Goal: Information Seeking & Learning: Learn about a topic

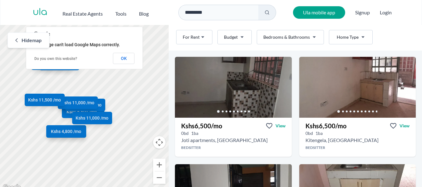
scroll to position [11, 0]
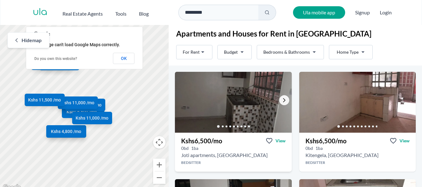
click at [283, 99] on icon "Go to the next property image" at bounding box center [284, 100] width 5 height 5
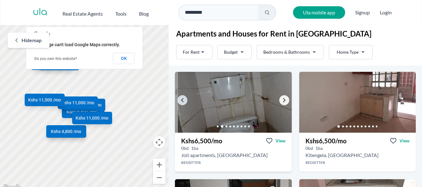
click at [283, 99] on icon "Go to the next property image" at bounding box center [284, 100] width 5 height 5
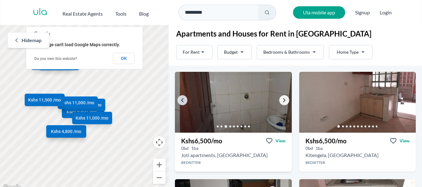
click at [283, 99] on icon "Go to the next property image" at bounding box center [284, 100] width 5 height 5
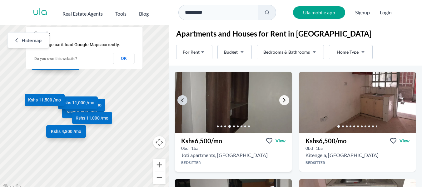
click at [283, 99] on icon "Go to the next property image" at bounding box center [284, 100] width 5 height 5
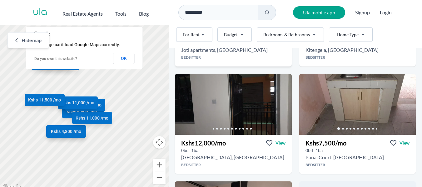
scroll to position [117, 0]
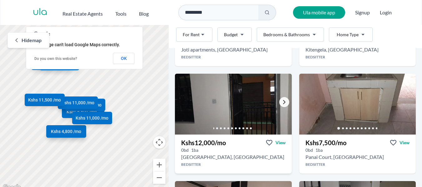
click at [282, 100] on icon "Go to the next property image" at bounding box center [284, 102] width 5 height 5
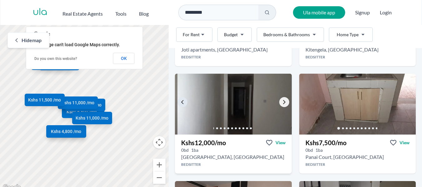
click at [282, 100] on icon "Go to the next property image" at bounding box center [284, 102] width 5 height 5
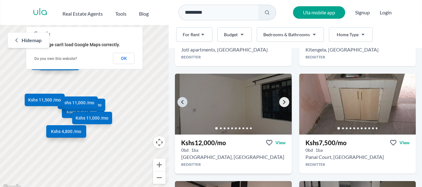
click at [282, 100] on icon "Go to the next property image" at bounding box center [284, 102] width 5 height 5
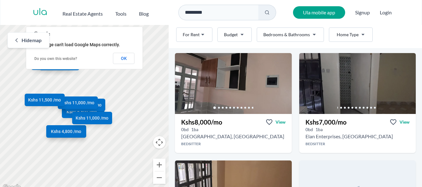
scroll to position [245, 0]
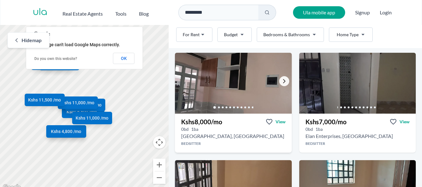
click at [279, 81] on link "Go to the next property image" at bounding box center [284, 81] width 10 height 10
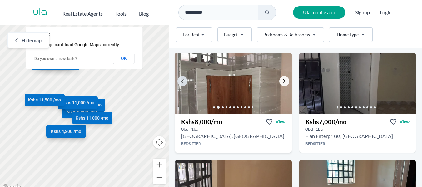
click at [279, 81] on link "Go to the next property image" at bounding box center [284, 81] width 10 height 10
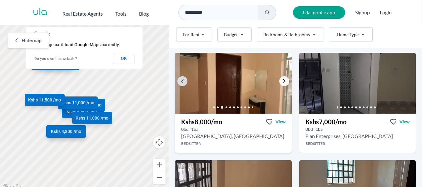
click at [279, 81] on link "Go to the next property image" at bounding box center [284, 81] width 10 height 10
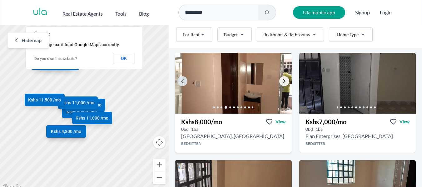
click at [279, 81] on link "Go to the next property image" at bounding box center [284, 81] width 10 height 10
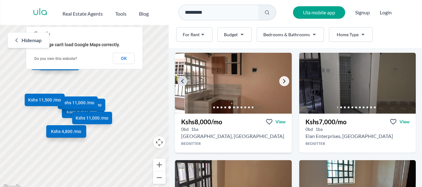
click at [282, 81] on icon "Go to the next property image" at bounding box center [284, 81] width 5 height 5
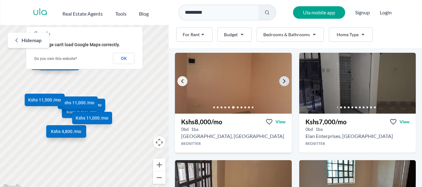
click at [178, 83] on link "Go to the previous property image" at bounding box center [183, 81] width 10 height 10
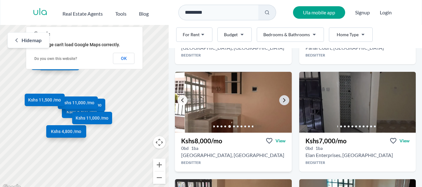
scroll to position [226, 0]
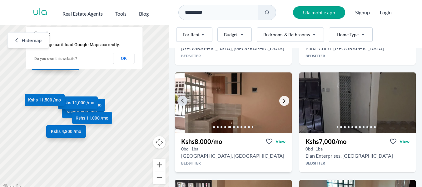
click at [283, 98] on icon "Go to the next property image" at bounding box center [284, 100] width 5 height 5
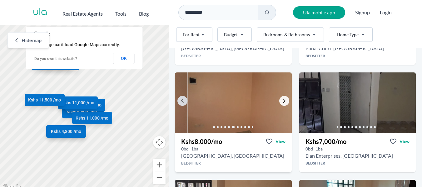
click at [283, 98] on icon "Go to the next property image" at bounding box center [284, 100] width 5 height 5
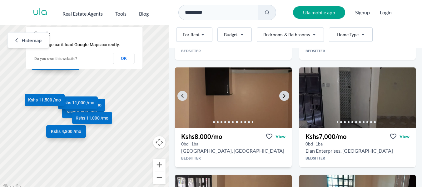
scroll to position [224, 0]
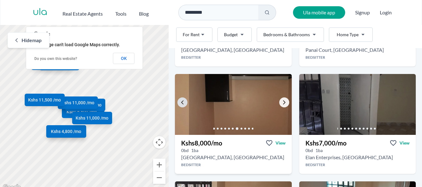
click at [282, 103] on icon "Go to the next property image" at bounding box center [284, 102] width 5 height 5
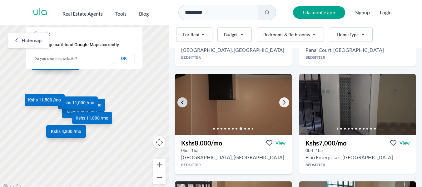
click at [282, 103] on icon "Go to the next property image" at bounding box center [284, 102] width 5 height 5
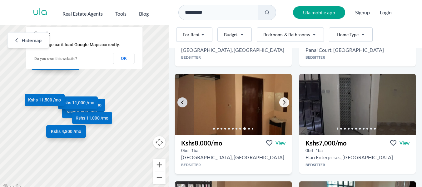
click at [282, 103] on icon "Go to the next property image" at bounding box center [284, 102] width 5 height 5
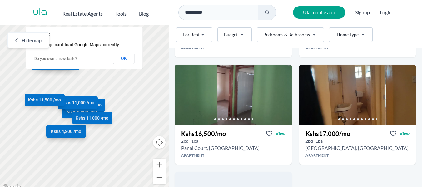
scroll to position [664, 0]
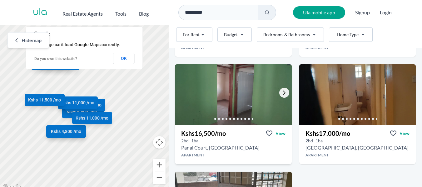
click at [283, 94] on icon "Go to the next property image" at bounding box center [284, 92] width 5 height 5
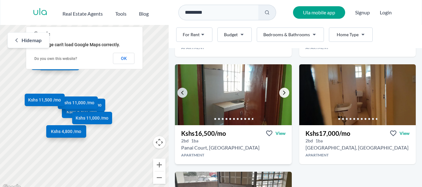
click at [283, 94] on icon "Go to the next property image" at bounding box center [284, 92] width 5 height 5
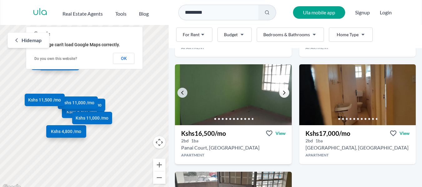
click at [283, 94] on icon "Go to the next property image" at bounding box center [284, 92] width 5 height 5
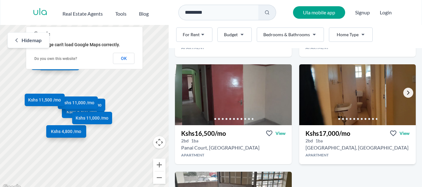
click at [404, 92] on link "Go to the next property image" at bounding box center [409, 93] width 10 height 10
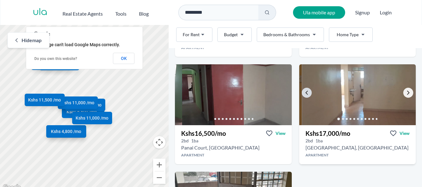
click at [404, 92] on link "Go to the next property image" at bounding box center [409, 93] width 10 height 10
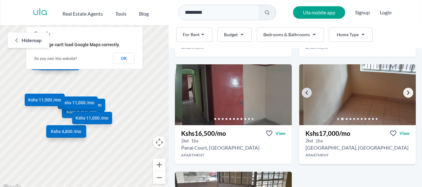
click at [404, 92] on link "Go to the next property image" at bounding box center [409, 93] width 10 height 10
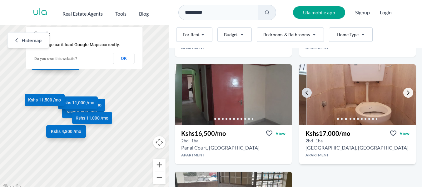
click at [404, 92] on link "Go to the next property image" at bounding box center [409, 93] width 10 height 10
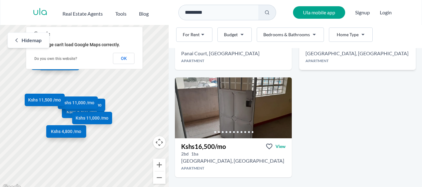
scroll to position [758, 0]
click at [283, 104] on icon "Go to the next property image" at bounding box center [284, 106] width 5 height 5
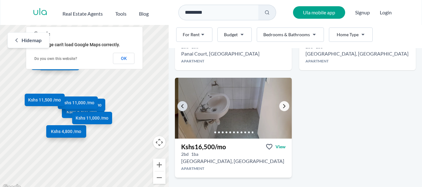
click at [283, 104] on icon "Go to the next property image" at bounding box center [284, 106] width 5 height 5
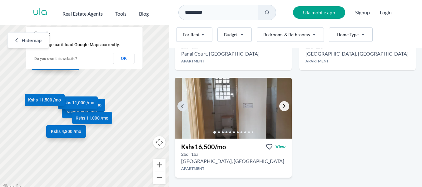
click at [283, 104] on icon "Go to the next property image" at bounding box center [284, 106] width 5 height 5
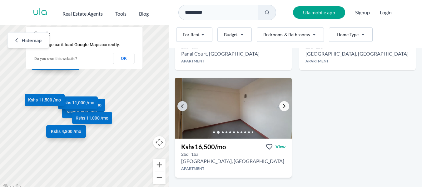
click at [283, 104] on icon "Go to the next property image" at bounding box center [284, 106] width 5 height 5
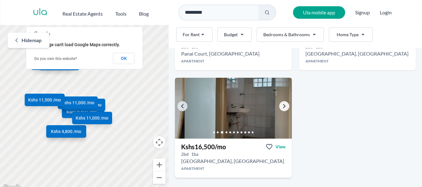
click at [283, 104] on icon "Go to the next property image" at bounding box center [284, 106] width 5 height 5
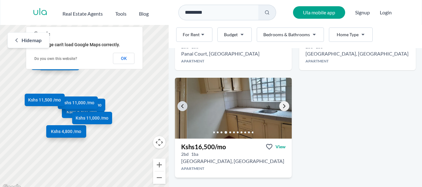
click at [283, 104] on icon "Go to the next property image" at bounding box center [284, 106] width 5 height 5
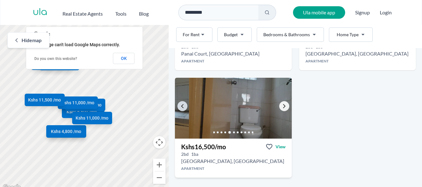
click at [283, 104] on icon "Go to the next property image" at bounding box center [284, 106] width 5 height 5
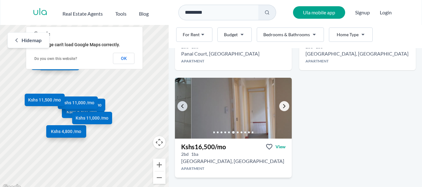
click at [283, 104] on icon "Go to the next property image" at bounding box center [284, 106] width 5 height 5
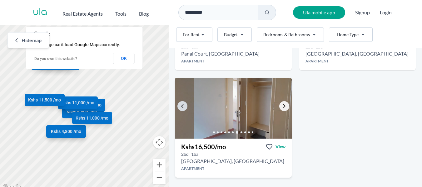
click at [283, 104] on icon "Go to the next property image" at bounding box center [284, 106] width 5 height 5
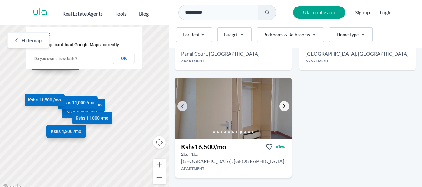
click at [279, 106] on link "Go to the next property image" at bounding box center [284, 106] width 10 height 10
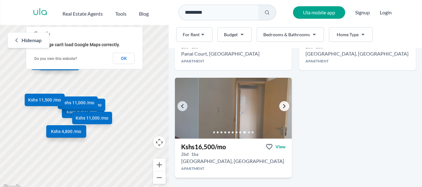
click at [279, 106] on link "Go to the next property image" at bounding box center [284, 106] width 10 height 10
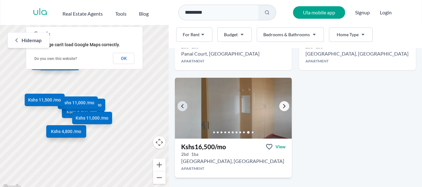
click at [279, 106] on link "Go to the next property image" at bounding box center [284, 106] width 10 height 10
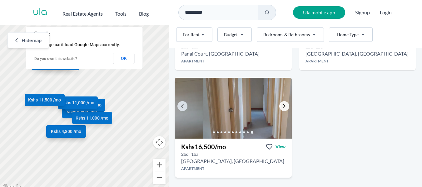
click at [279, 106] on link "Go to the next property image" at bounding box center [284, 106] width 10 height 10
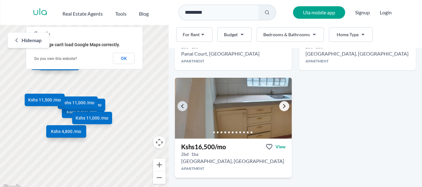
click at [279, 106] on link "Go to the next property image" at bounding box center [284, 106] width 10 height 10
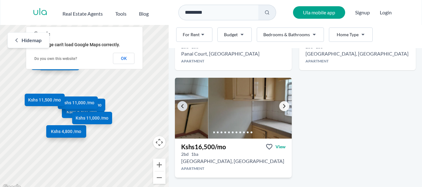
click at [279, 106] on link "Go to the next property image" at bounding box center [284, 106] width 10 height 10
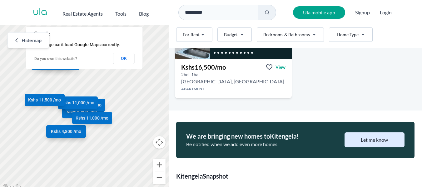
scroll to position [837, 0]
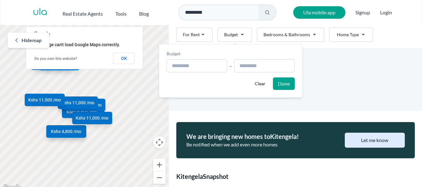
click at [241, 31] on html "Are you a real estate agent? Reach more buyers and renters. Sign up Ula Homes A…" at bounding box center [213, 96] width 427 height 192
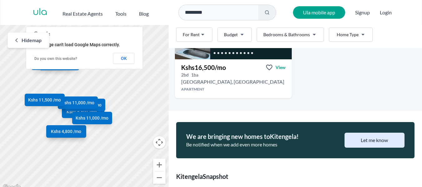
click at [323, 73] on html "Are you a real estate agent? Reach more buyers and renters. Sign up Ula Homes A…" at bounding box center [211, 96] width 422 height 192
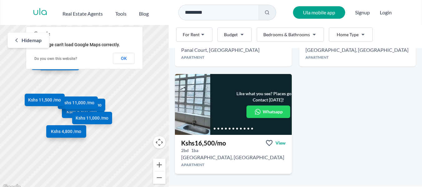
scroll to position [756, 0]
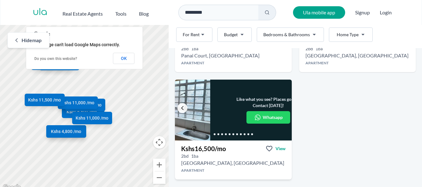
click at [181, 107] on icon "Go to the previous property image" at bounding box center [182, 108] width 5 height 5
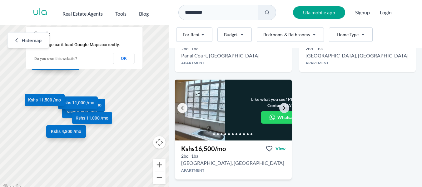
click at [181, 107] on icon "Go to the previous property image" at bounding box center [182, 108] width 5 height 5
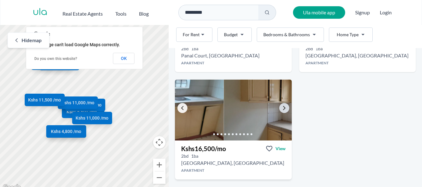
click at [181, 107] on icon "Go to the previous property image" at bounding box center [182, 108] width 5 height 5
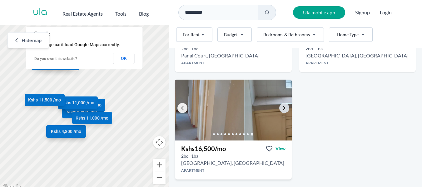
click at [181, 107] on icon "Go to the previous property image" at bounding box center [182, 108] width 5 height 5
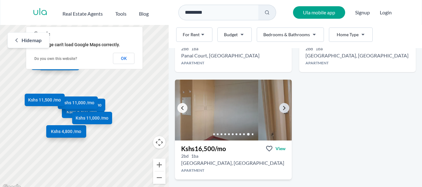
click at [181, 107] on icon "Go to the previous property image" at bounding box center [182, 108] width 5 height 5
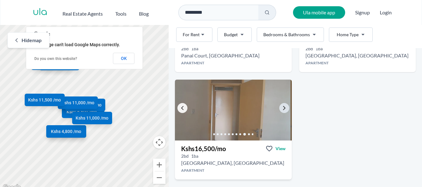
click at [181, 107] on icon "Go to the previous property image" at bounding box center [182, 108] width 5 height 5
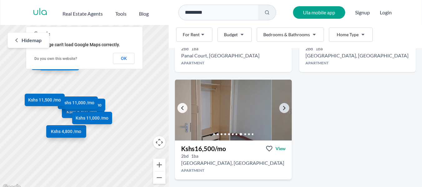
click at [181, 107] on icon "Go to the previous property image" at bounding box center [182, 108] width 5 height 5
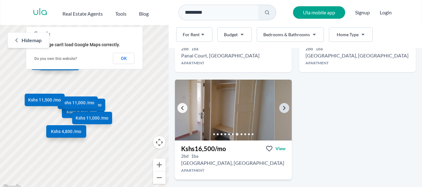
click at [181, 107] on icon "Go to the previous property image" at bounding box center [182, 108] width 5 height 5
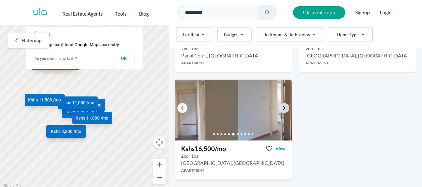
click at [181, 107] on icon "Go to the previous property image" at bounding box center [182, 108] width 5 height 5
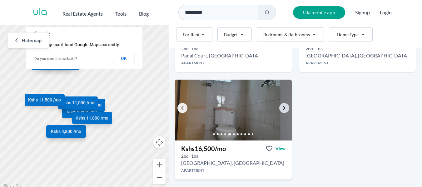
click at [181, 107] on icon "Go to the previous property image" at bounding box center [182, 108] width 5 height 5
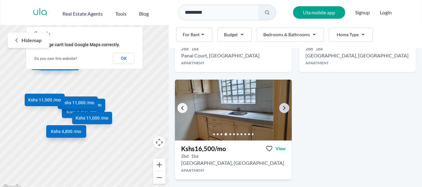
click at [181, 107] on icon "Go to the previous property image" at bounding box center [182, 108] width 5 height 5
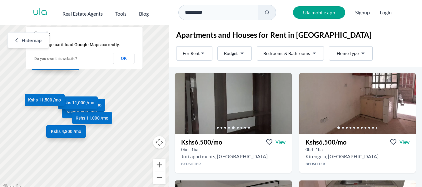
scroll to position [0, 0]
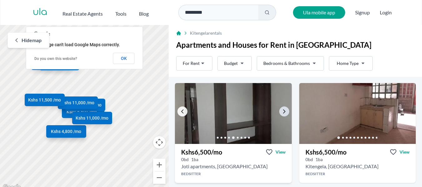
click at [184, 110] on icon "Go to the previous property image" at bounding box center [182, 111] width 5 height 5
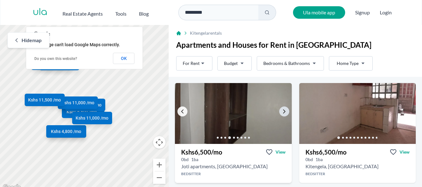
click at [184, 110] on icon "Go to the previous property image" at bounding box center [182, 111] width 5 height 5
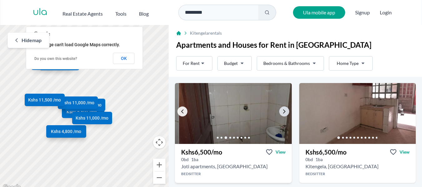
click at [184, 110] on icon "Go to the previous property image" at bounding box center [182, 111] width 5 height 5
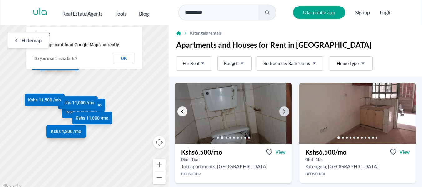
click at [184, 110] on icon "Go to the previous property image" at bounding box center [182, 111] width 5 height 5
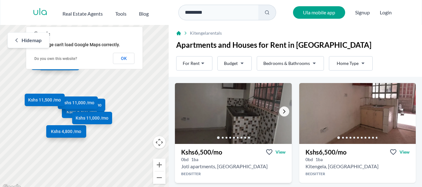
click at [283, 111] on icon "Go to the next property image" at bounding box center [284, 112] width 3 height 4
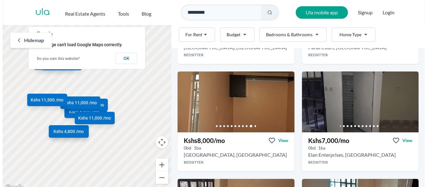
scroll to position [228, 0]
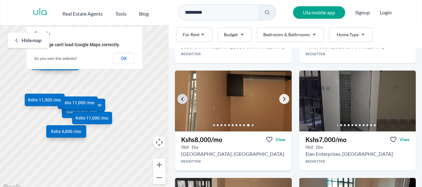
click at [282, 100] on icon "Go to the next property image" at bounding box center [284, 99] width 5 height 5
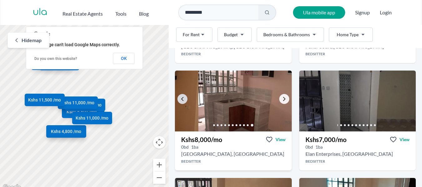
click at [282, 100] on icon "Go to the next property image" at bounding box center [284, 99] width 5 height 5
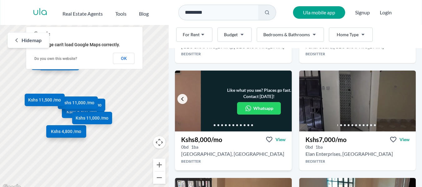
click at [186, 100] on link "Go to the previous property image" at bounding box center [183, 99] width 10 height 10
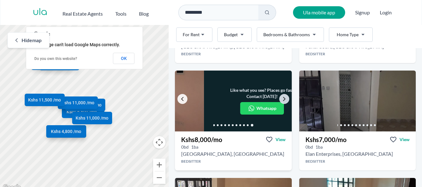
click at [186, 100] on link "Go to the previous property image" at bounding box center [183, 99] width 10 height 10
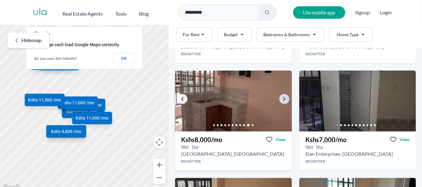
click at [186, 100] on link "Go to the previous property image" at bounding box center [183, 99] width 10 height 10
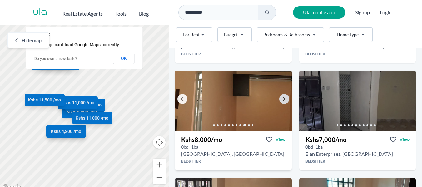
click at [186, 100] on link "Go to the previous property image" at bounding box center [183, 99] width 10 height 10
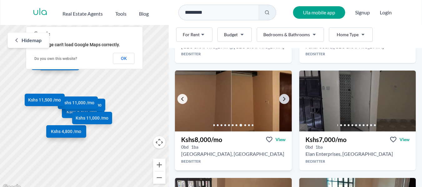
click at [186, 100] on link "Go to the previous property image" at bounding box center [183, 99] width 10 height 10
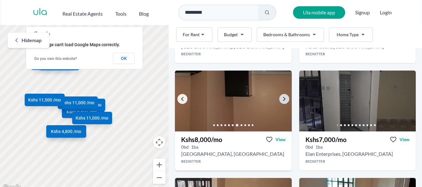
click at [186, 100] on link "Go to the previous property image" at bounding box center [183, 99] width 10 height 10
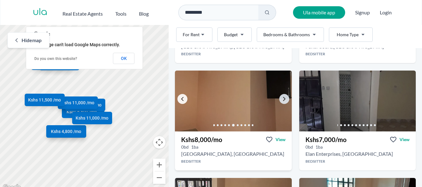
click at [186, 100] on link "Go to the previous property image" at bounding box center [183, 99] width 10 height 10
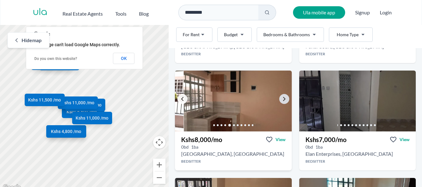
click at [186, 100] on link "Go to the previous property image" at bounding box center [183, 99] width 10 height 10
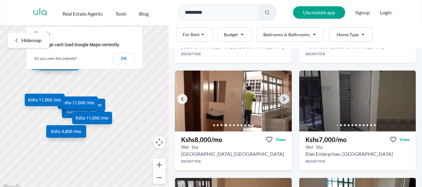
click at [186, 100] on link "Go to the previous property image" at bounding box center [183, 99] width 10 height 10
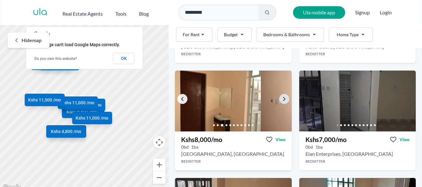
click at [186, 100] on link "Go to the previous property image" at bounding box center [183, 99] width 10 height 10
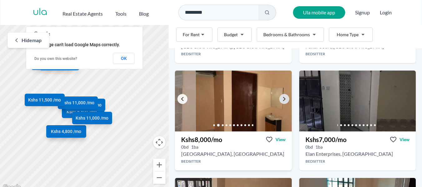
click at [186, 100] on link "Go to the previous property image" at bounding box center [183, 99] width 10 height 10
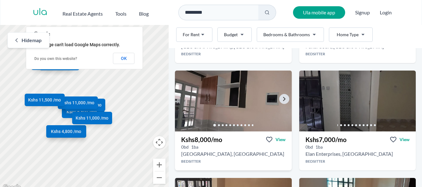
click at [186, 100] on img at bounding box center [233, 101] width 117 height 61
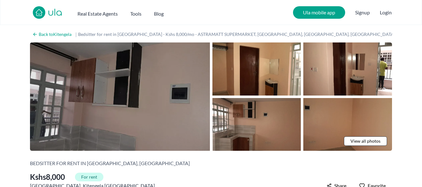
click at [172, 78] on img at bounding box center [120, 97] width 180 height 108
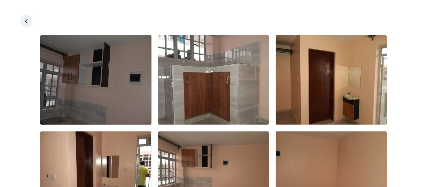
click at [116, 79] on img at bounding box center [95, 79] width 111 height 89
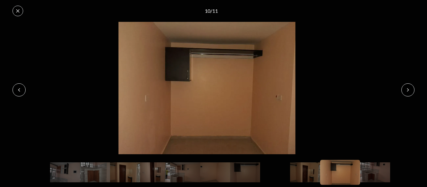
click at [19, 16] on button at bounding box center [18, 11] width 11 height 11
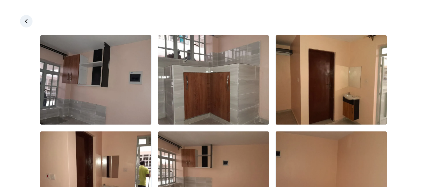
click at [26, 22] on icon at bounding box center [26, 21] width 3 height 4
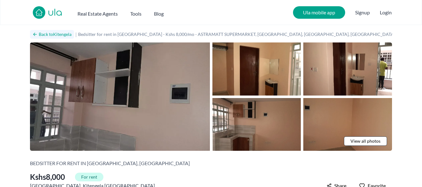
click at [47, 36] on h2 "Back to Kitengela" at bounding box center [55, 34] width 33 height 6
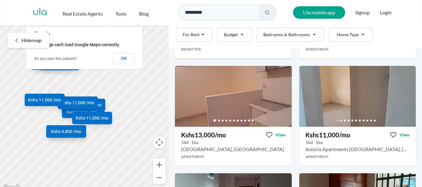
scroll to position [448, 0]
click at [256, 75] on img at bounding box center [233, 96] width 117 height 61
